Goal: Transaction & Acquisition: Purchase product/service

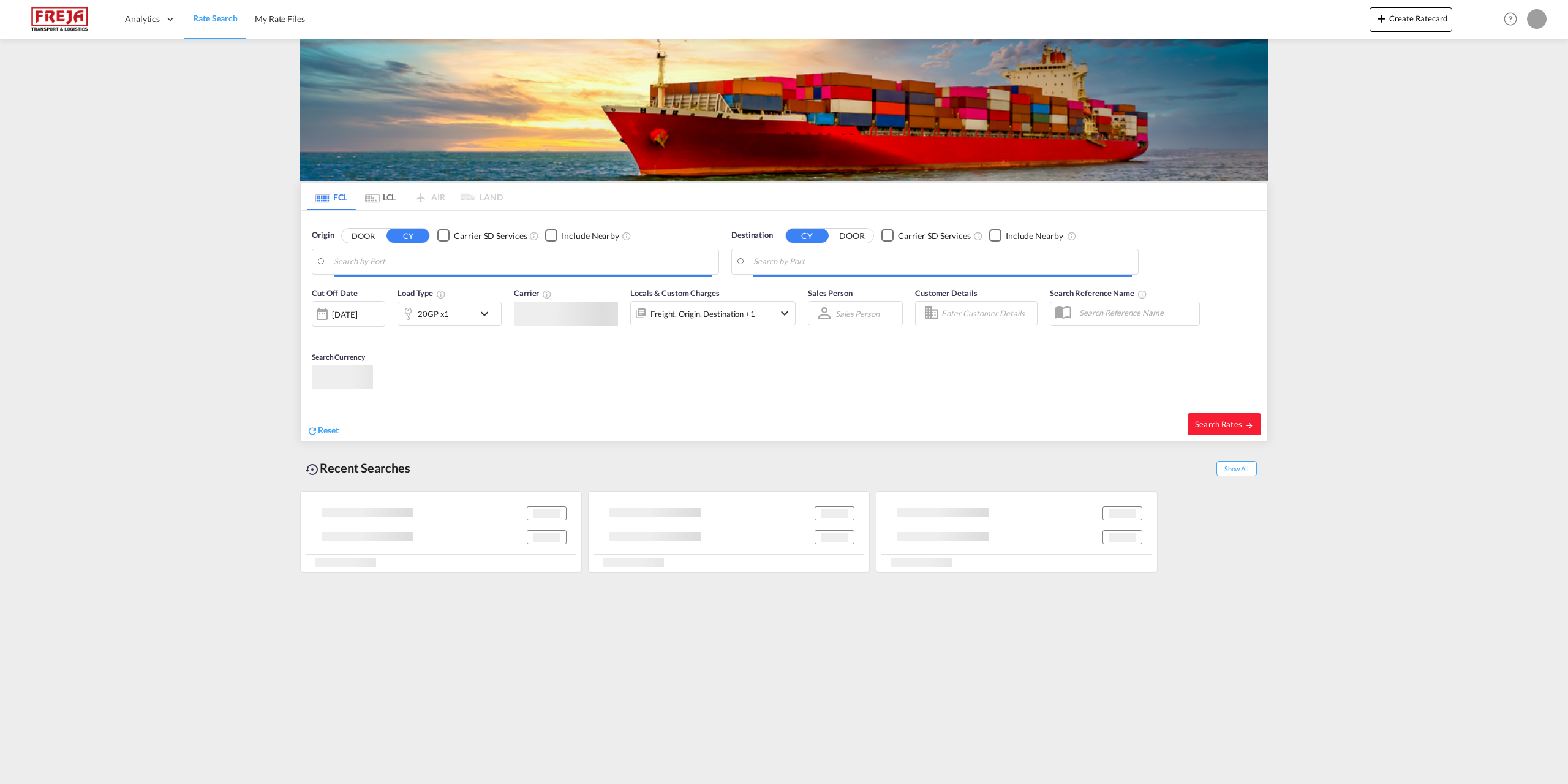
type input "[GEOGRAPHIC_DATA] ([GEOGRAPHIC_DATA]), DKCPH"
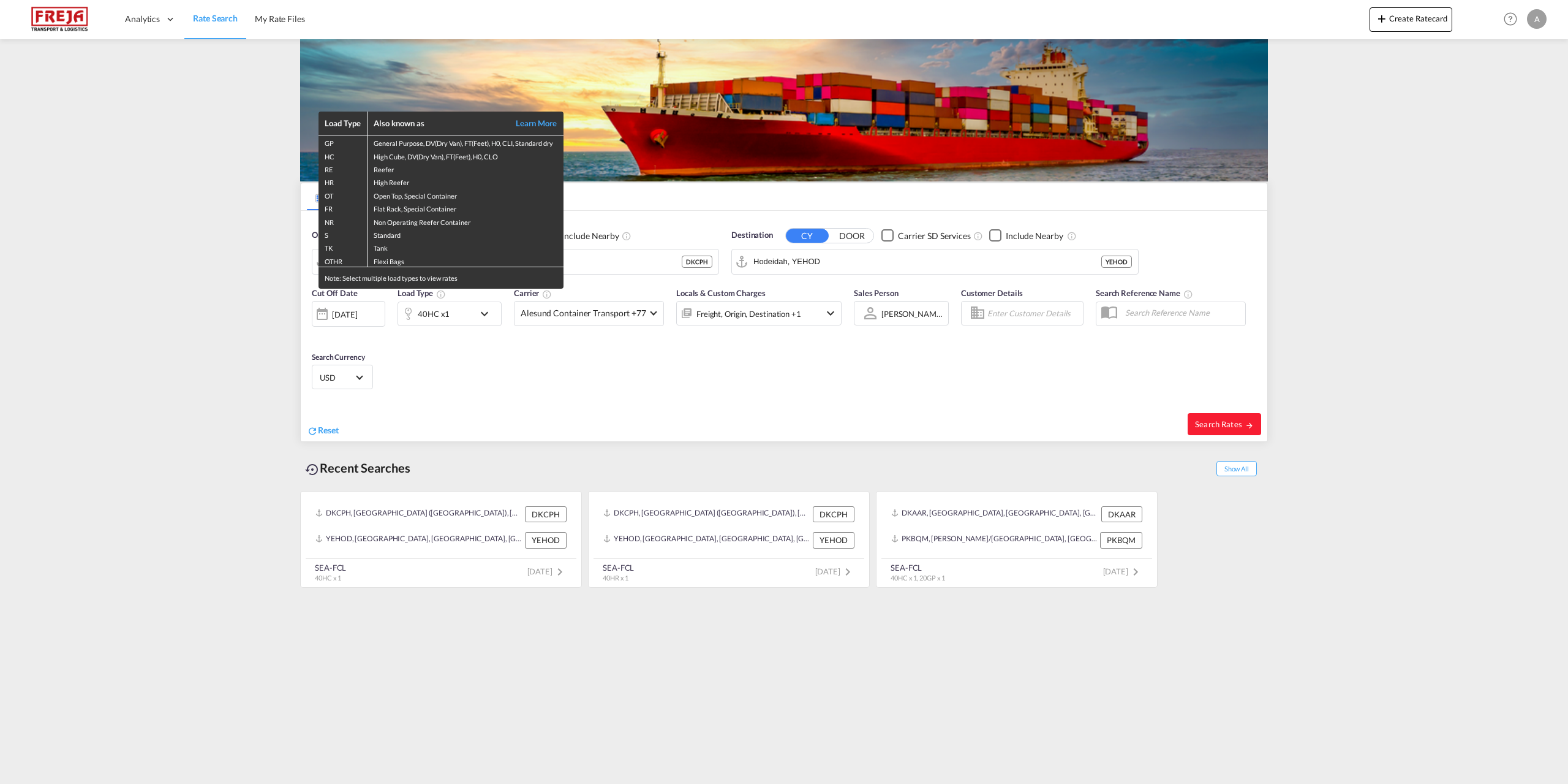
click at [1069, 260] on div "Load Type Also known as Learn More GP General Purpose, DV(Dry Van), FT(Feet), H…" at bounding box center [784, 392] width 1568 height 784
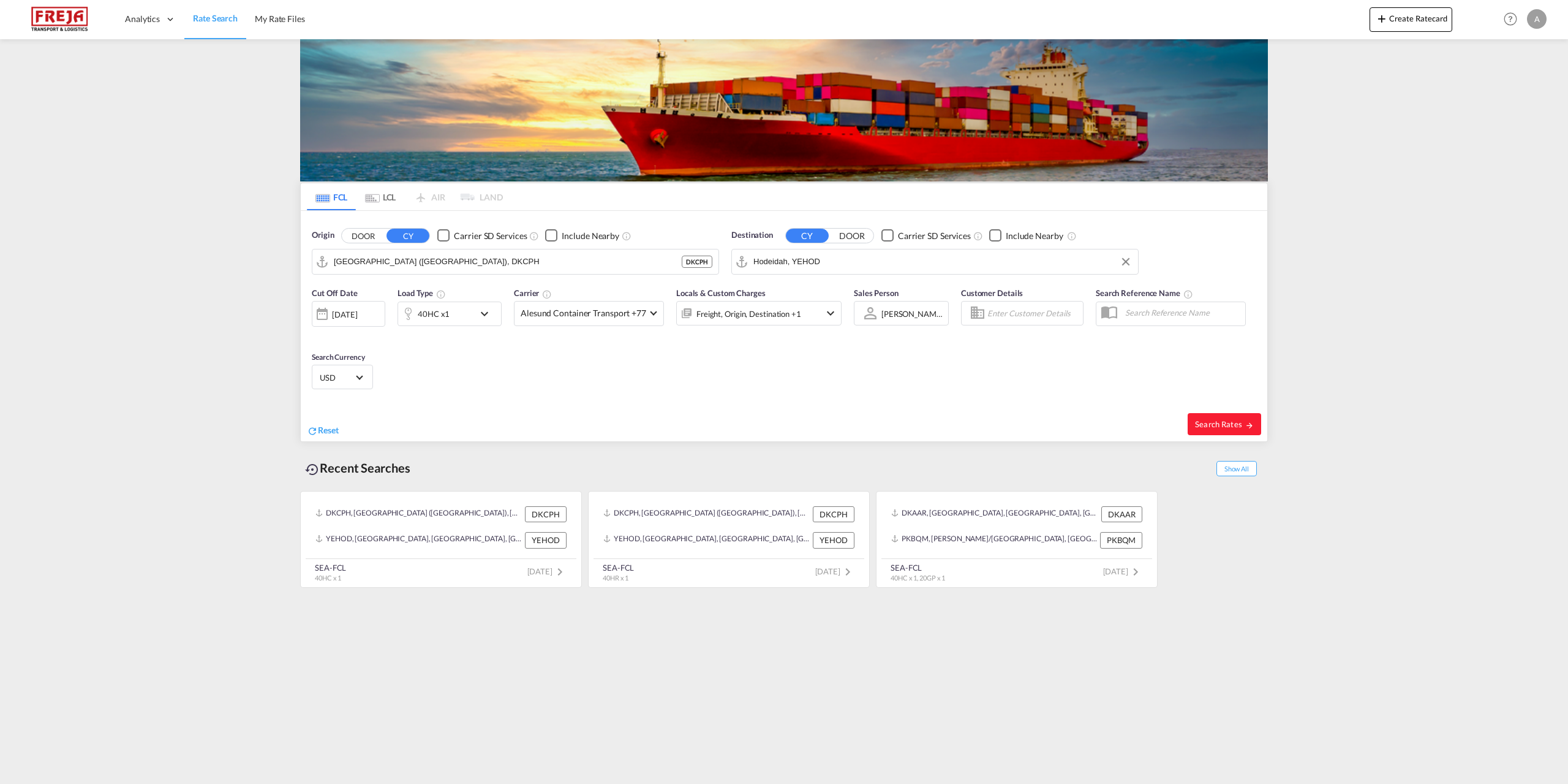
click at [842, 263] on input "Hodeidah, YEHOD" at bounding box center [942, 262] width 379 height 18
click at [792, 296] on div "Sfax [GEOGRAPHIC_DATA] TNSFA" at bounding box center [848, 296] width 233 height 37
type input "Sfax, TNSFA"
click at [485, 316] on md-icon "icon-chevron-down" at bounding box center [487, 313] width 21 height 15
click at [370, 367] on span "Choose: \a40HC" at bounding box center [371, 365] width 6 height 6
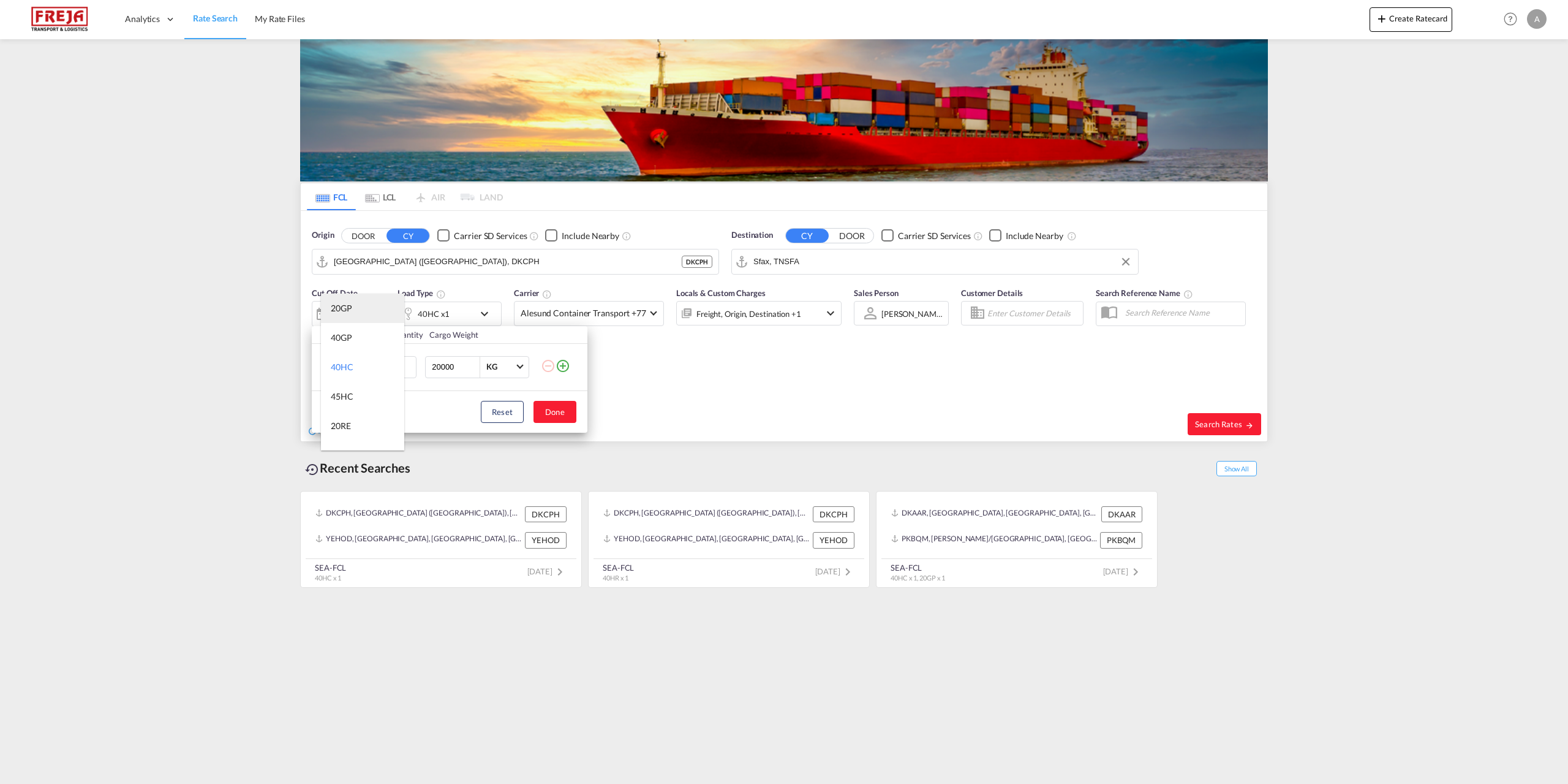
click at [340, 310] on div "20GP" at bounding box center [342, 308] width 21 height 12
click at [565, 412] on button "Done" at bounding box center [555, 412] width 43 height 22
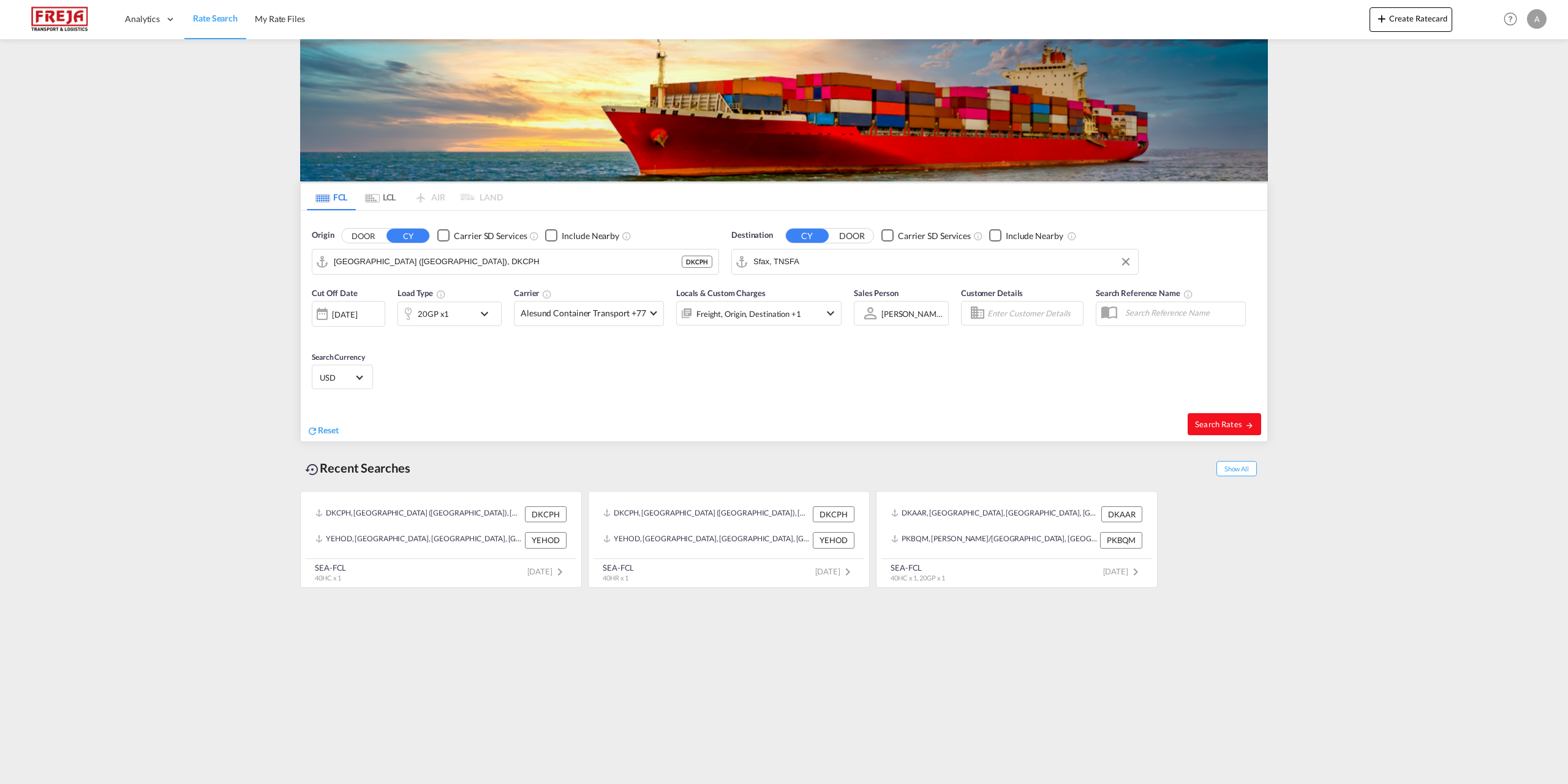
click at [1203, 424] on span "Search Rates" at bounding box center [1224, 424] width 59 height 10
type input "DKCPH to TNSFA / [DATE]"
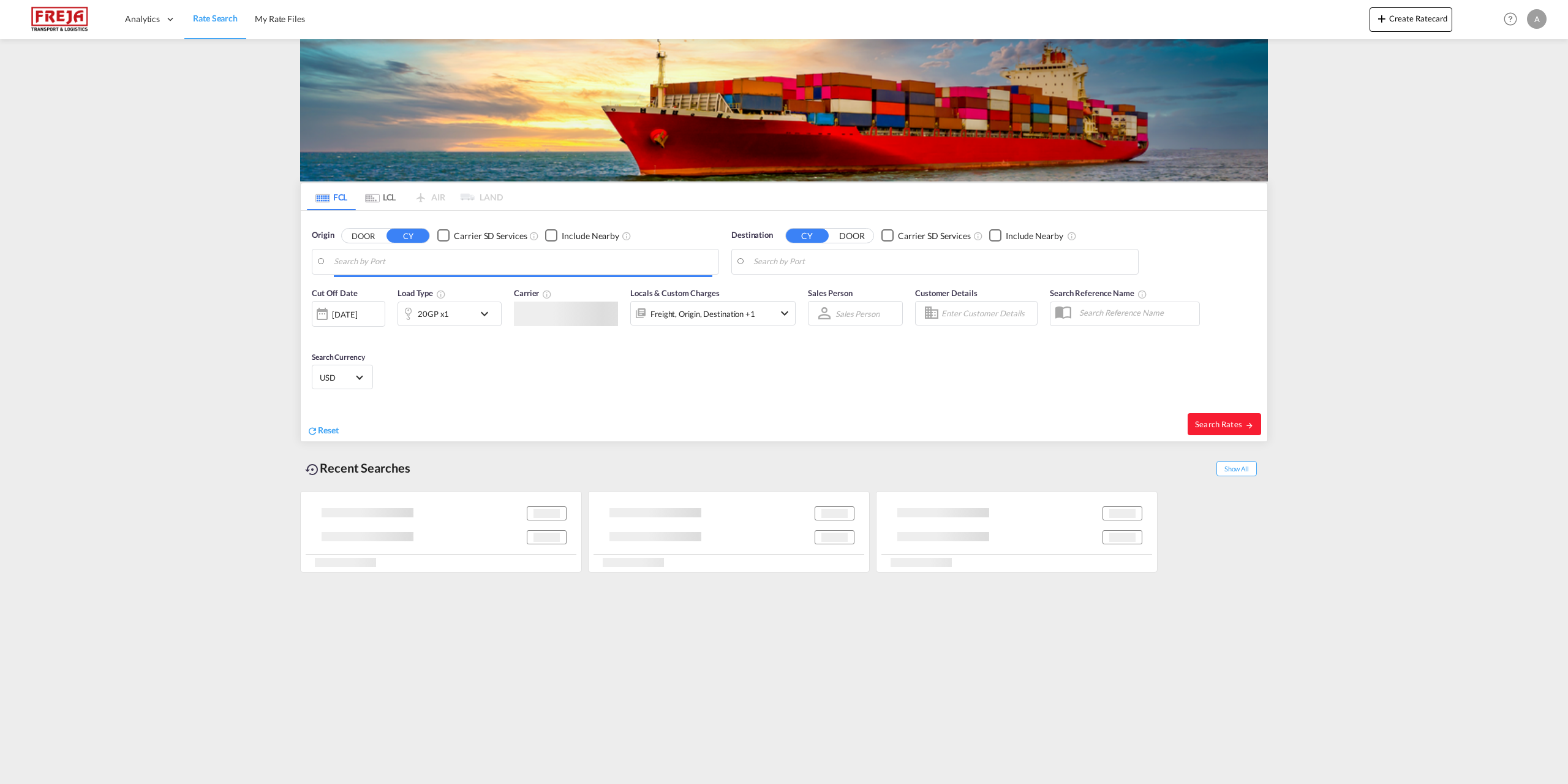
type input "Fredericia, DKFRC"
type input "Sfax, TNSFA"
